Goal: Transaction & Acquisition: Book appointment/travel/reservation

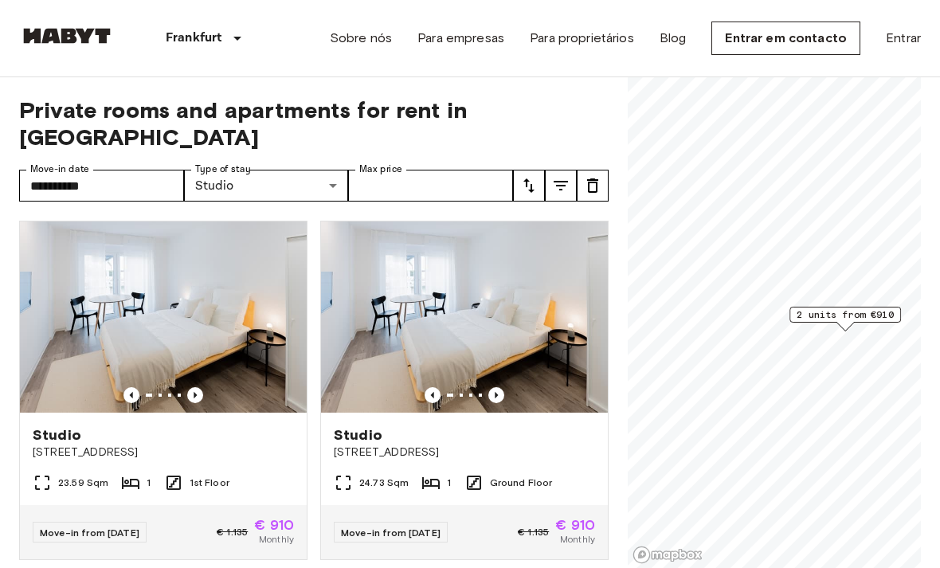
click at [74, 319] on img at bounding box center [163, 316] width 287 height 191
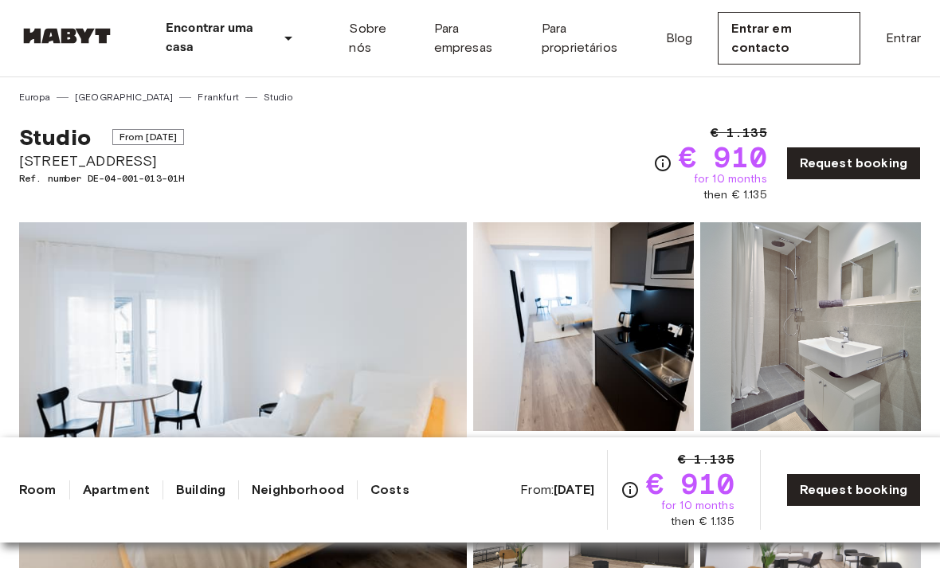
click at [210, 489] on link "Building" at bounding box center [200, 489] width 49 height 19
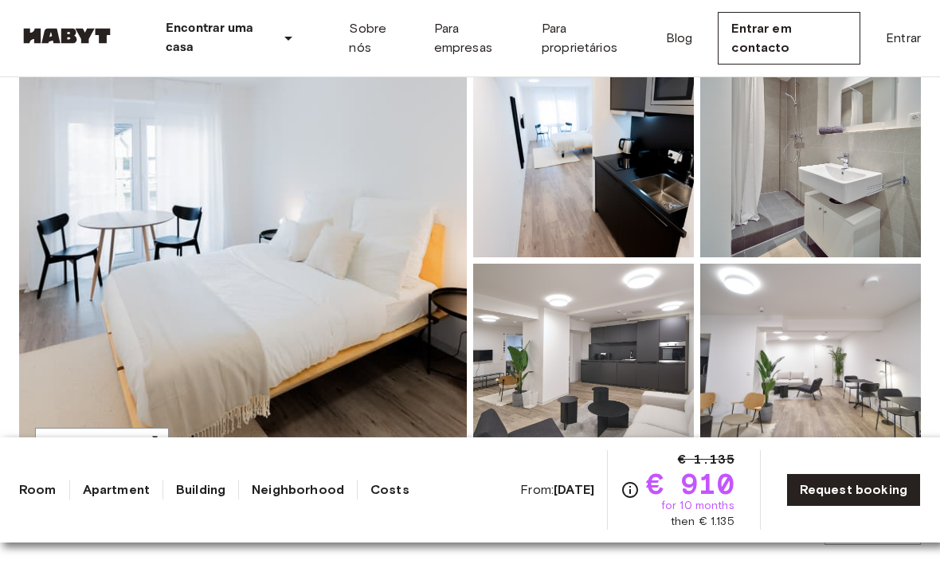
scroll to position [170, 0]
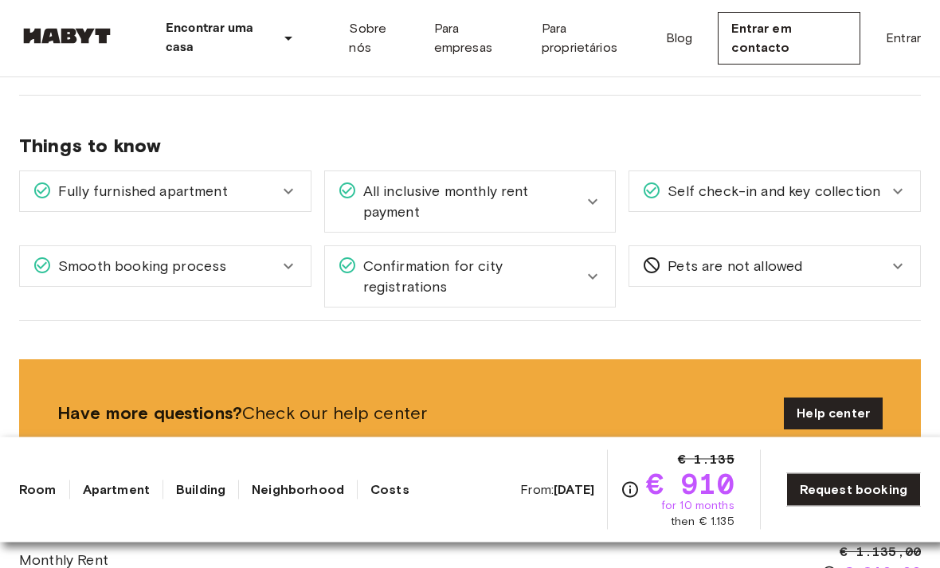
click at [281, 184] on div "Fully furnished apartment" at bounding box center [165, 192] width 291 height 40
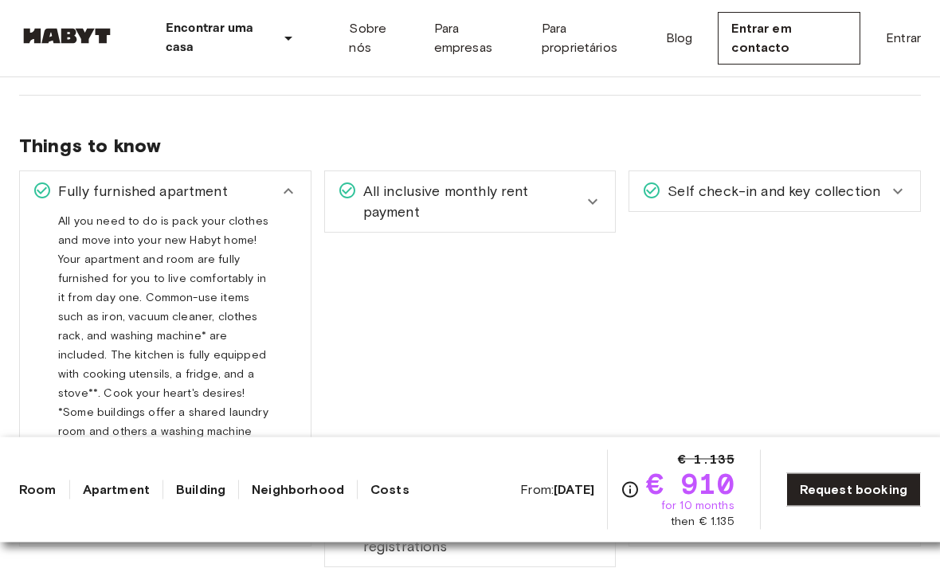
scroll to position [1300, 0]
click at [561, 191] on span "All inclusive monthly rent payment" at bounding box center [470, 201] width 227 height 41
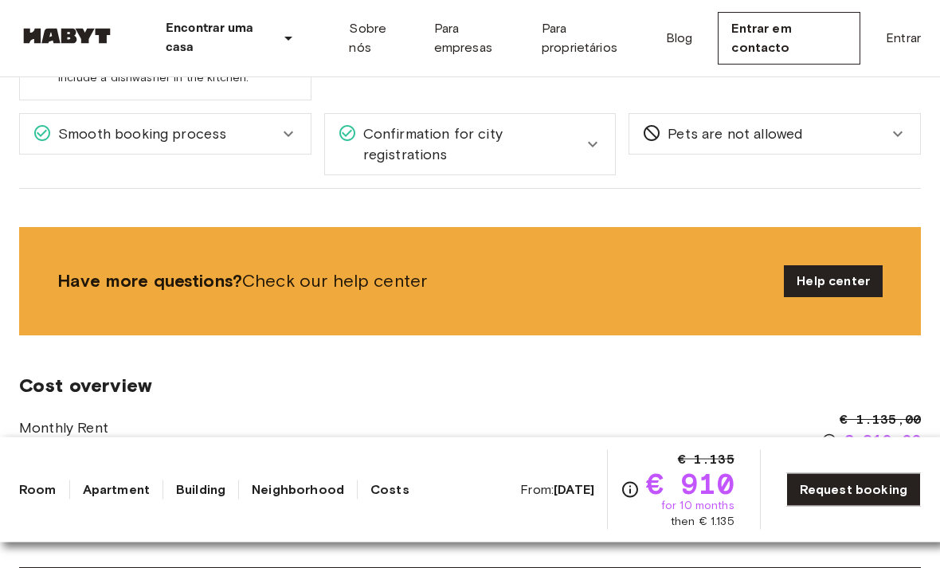
scroll to position [1692, 0]
click at [571, 133] on div "Confirmation for city registrations" at bounding box center [470, 144] width 291 height 61
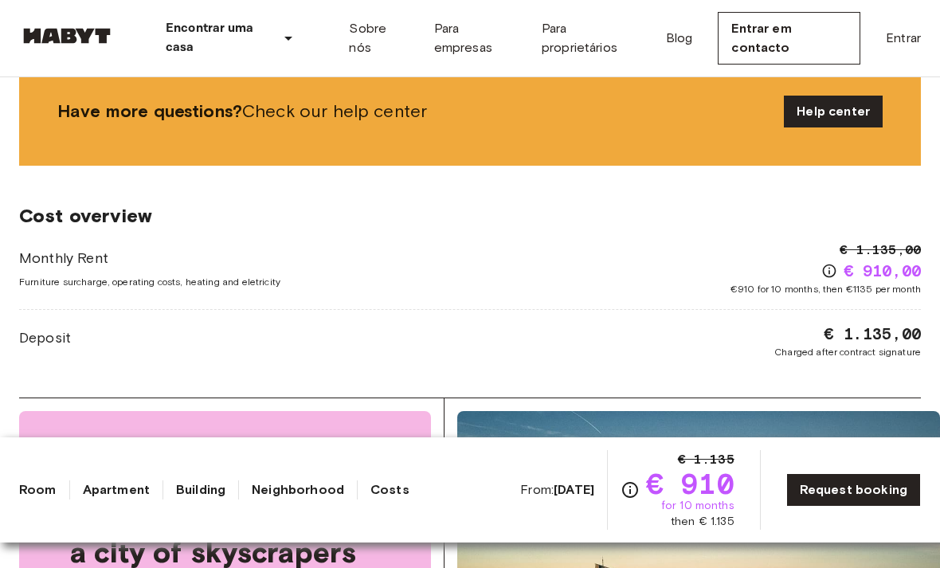
scroll to position [2179, 0]
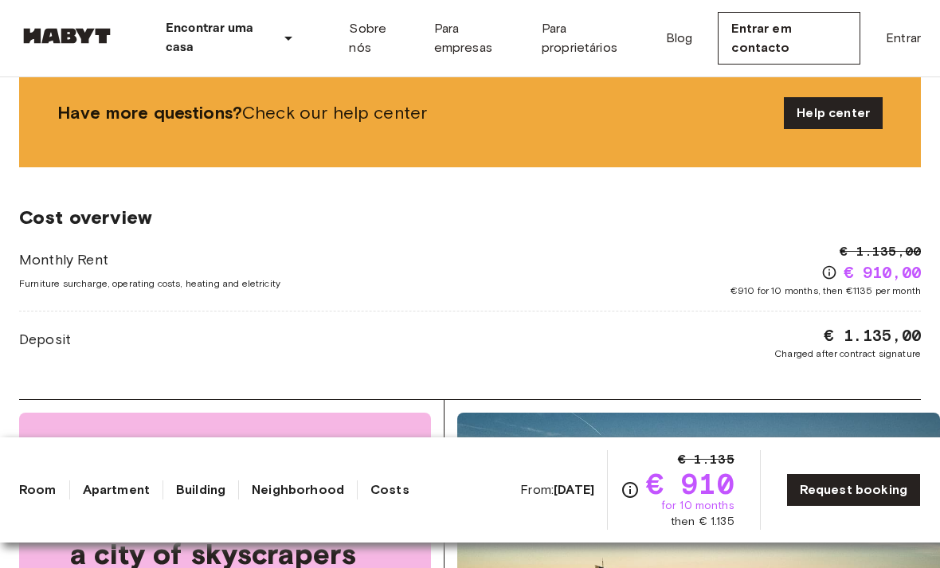
click at [828, 265] on icon "Check cost overview for full price breakdown. Please note that discounts apply …" at bounding box center [829, 272] width 14 height 14
click at [821, 264] on icon "Check cost overview for full price breakdown. Please note that discounts apply …" at bounding box center [829, 272] width 16 height 16
click at [621, 499] on icon "Check cost overview for full price breakdown. Please note that discounts apply …" at bounding box center [630, 489] width 19 height 19
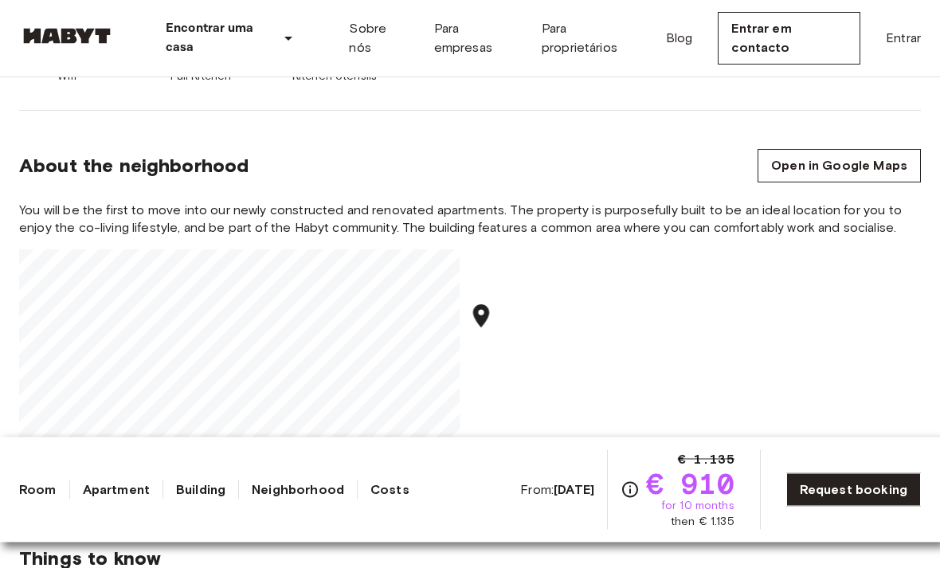
scroll to position [887, 0]
click at [844, 155] on link "Open in Google Maps" at bounding box center [839, 165] width 163 height 33
